Goal: Task Accomplishment & Management: Complete application form

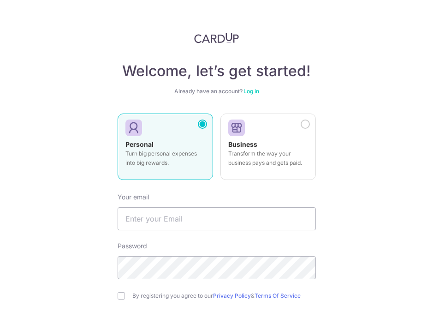
scroll to position [67, 0]
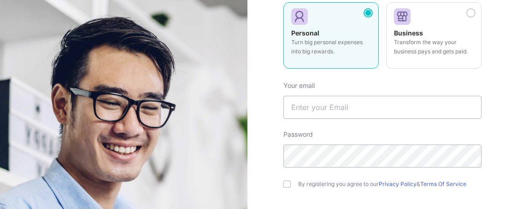
scroll to position [193, 0]
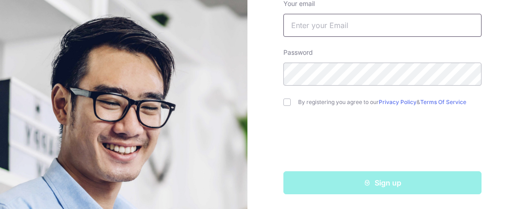
click at [338, 33] on input "text" at bounding box center [383, 25] width 198 height 23
type input "trishveldx@gmail.com"
